Goal: Find contact information: Find contact information

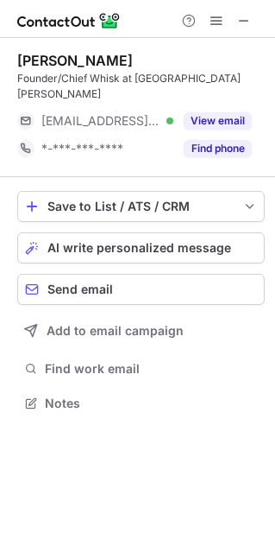
scroll to position [375, 275]
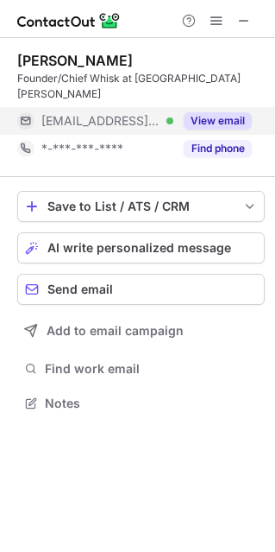
click at [215, 112] on button "View email" at bounding box center [218, 120] width 68 height 17
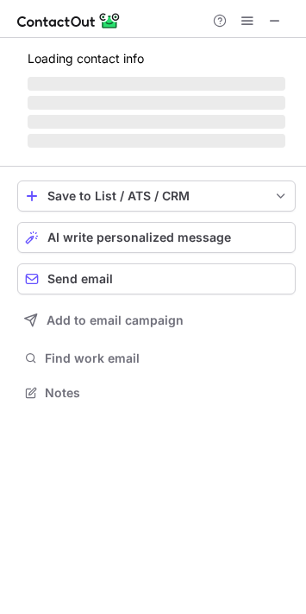
scroll to position [382, 306]
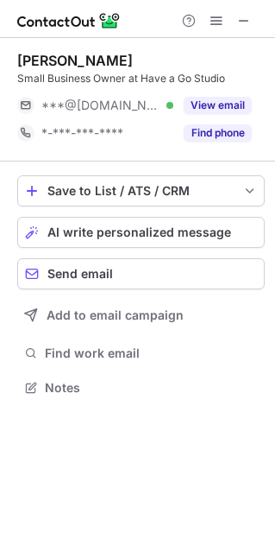
scroll to position [375, 275]
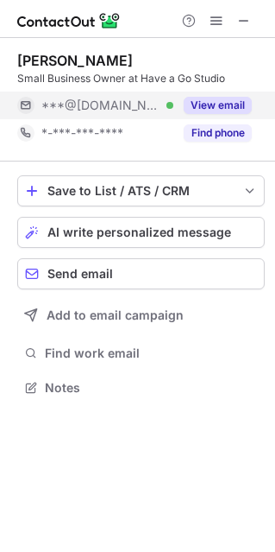
click at [213, 111] on button "View email" at bounding box center [218, 105] width 68 height 17
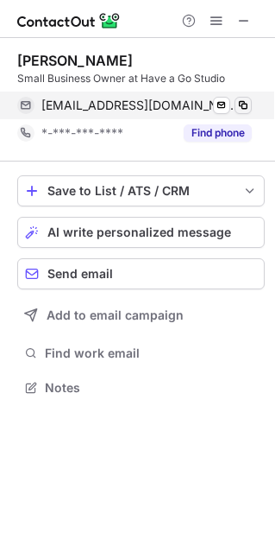
click at [243, 105] on span at bounding box center [243, 105] width 14 height 14
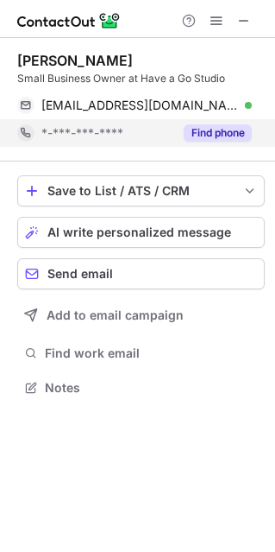
click at [235, 132] on button "Find phone" at bounding box center [218, 132] width 68 height 17
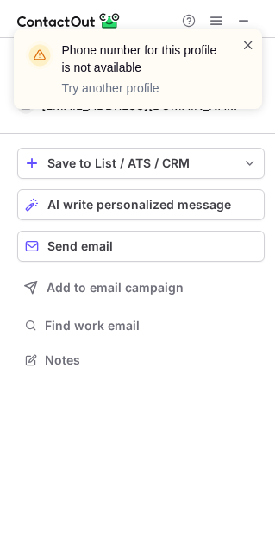
scroll to position [347, 275]
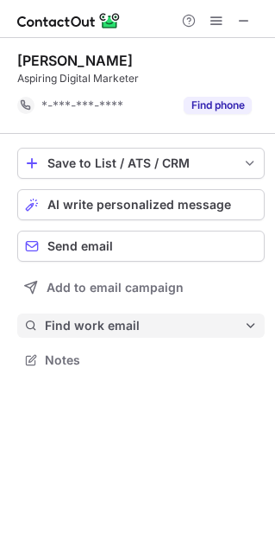
scroll to position [347, 275]
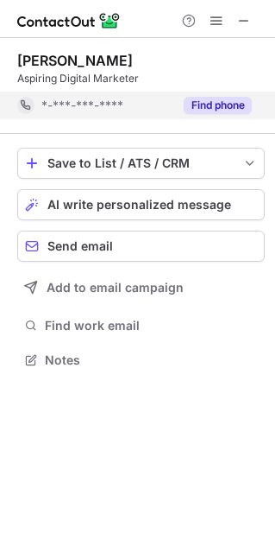
click at [228, 99] on button "Find phone" at bounding box center [218, 105] width 68 height 17
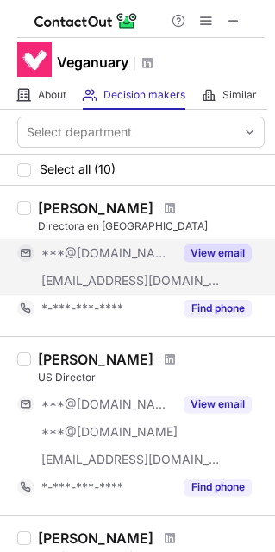
click at [205, 245] on button "View email" at bounding box center [218, 252] width 68 height 17
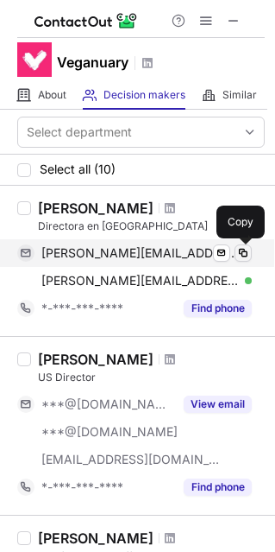
click at [243, 249] on span at bounding box center [243, 253] width 14 height 14
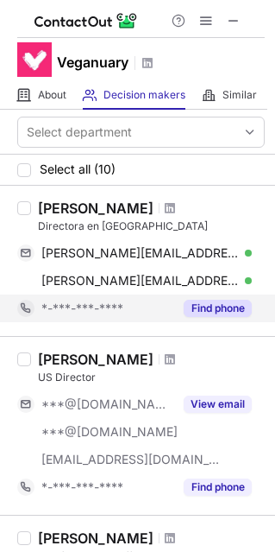
click at [218, 317] on div "Find phone" at bounding box center [212, 308] width 79 height 28
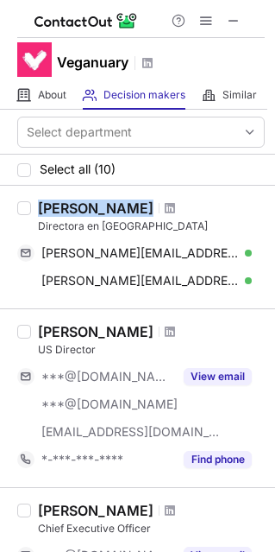
drag, startPoint x: 39, startPoint y: 205, endPoint x: 149, endPoint y: 211, distance: 110.6
click at [149, 211] on div "[PERSON_NAME]" at bounding box center [151, 207] width 227 height 17
copy div "[PERSON_NAME]"
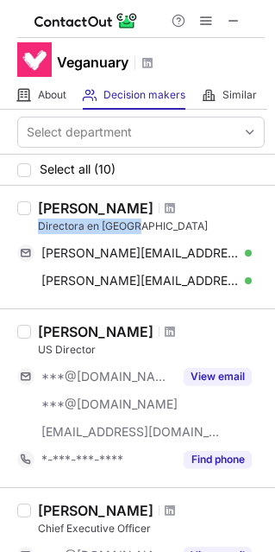
drag, startPoint x: 32, startPoint y: 221, endPoint x: 138, endPoint y: 232, distance: 106.8
click at [138, 232] on div "[PERSON_NAME] Directora en [GEOGRAPHIC_DATA] [EMAIL_ADDRESS][DOMAIN_NAME] Verif…" at bounding box center [148, 246] width 234 height 95
copy div "Directora en [GEOGRAPHIC_DATA]"
